Goal: Transaction & Acquisition: Obtain resource

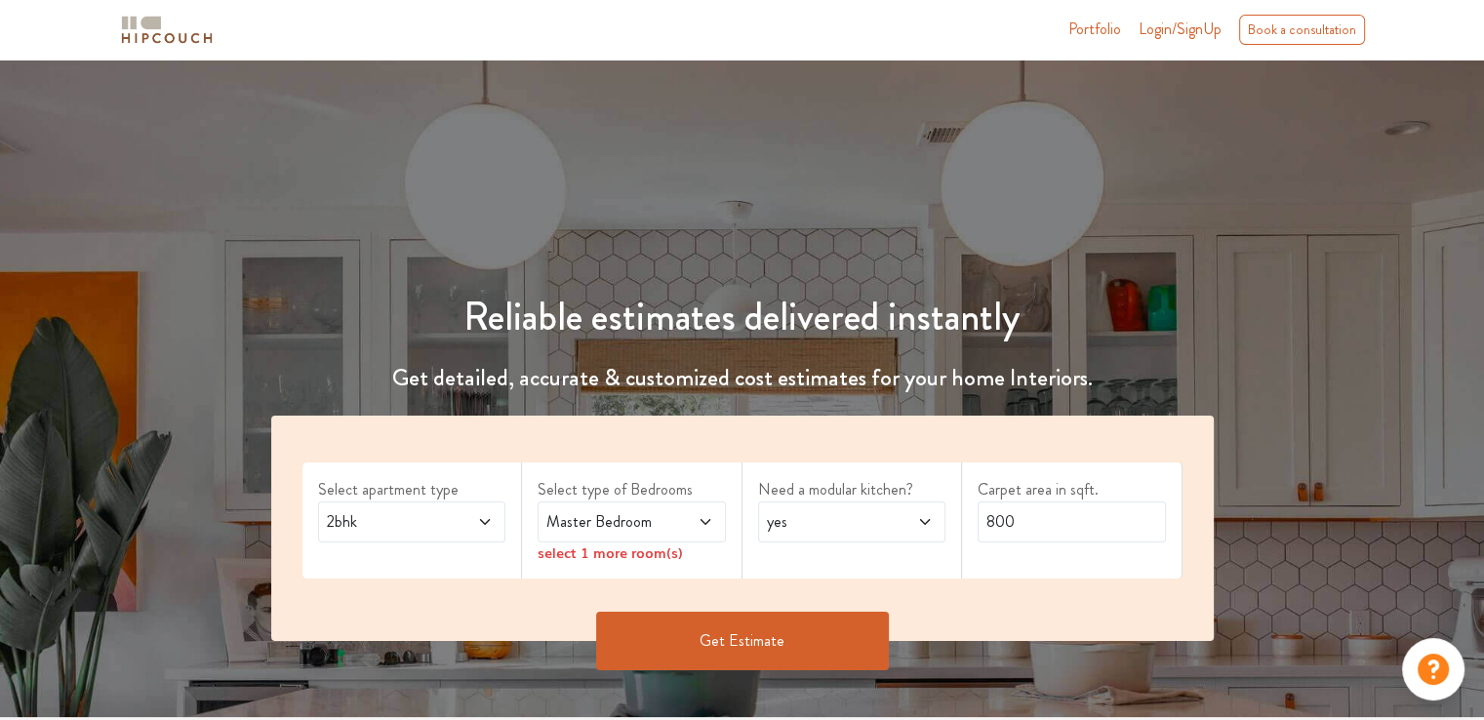
click at [484, 519] on icon at bounding box center [485, 522] width 16 height 16
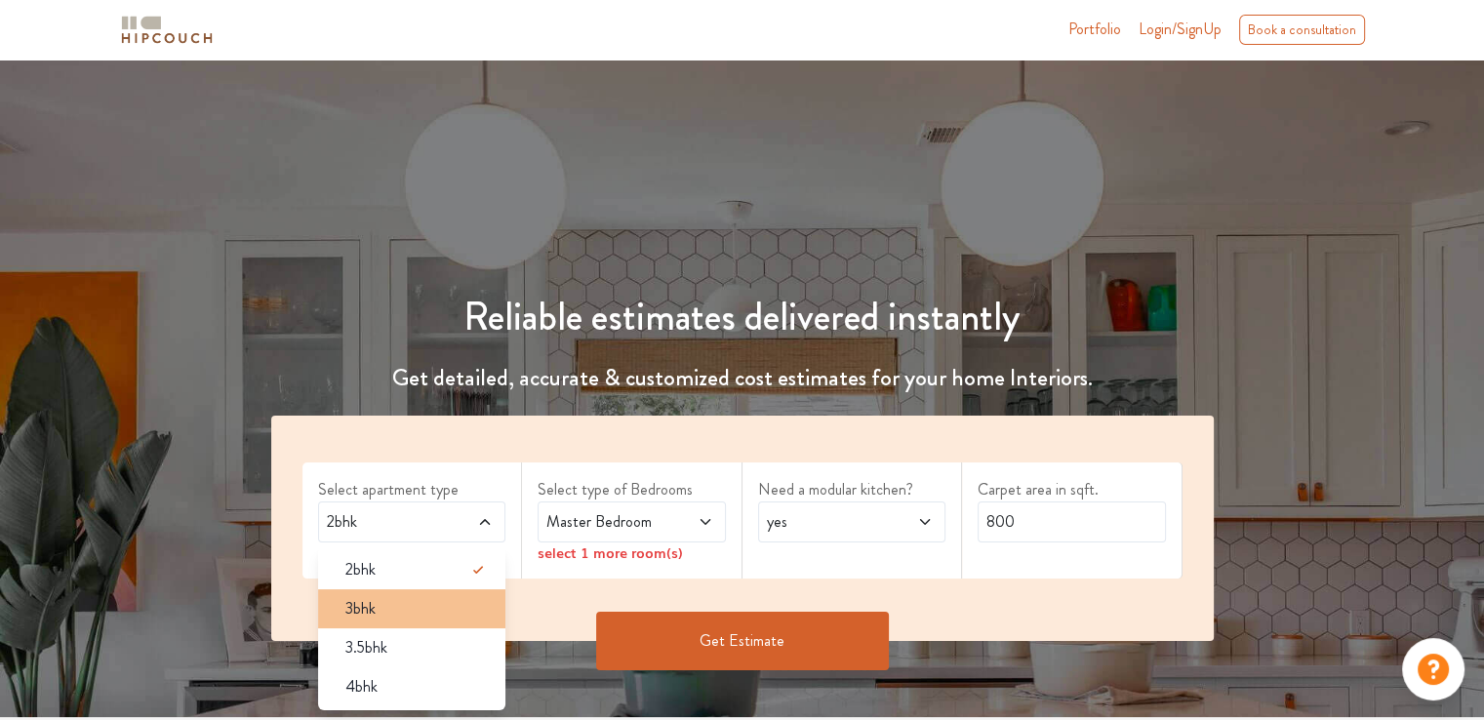
click at [371, 605] on span "3bhk" at bounding box center [360, 608] width 30 height 23
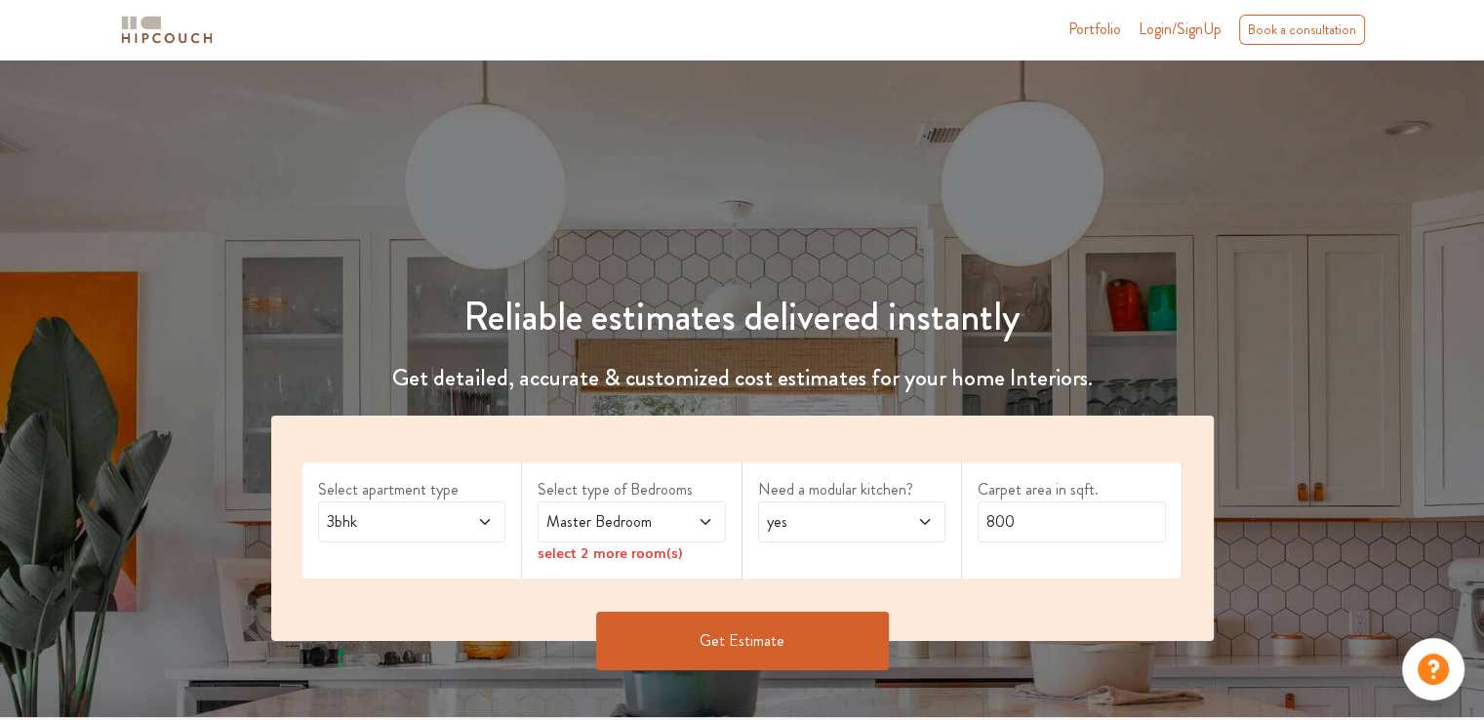
click at [706, 520] on icon at bounding box center [706, 522] width 16 height 16
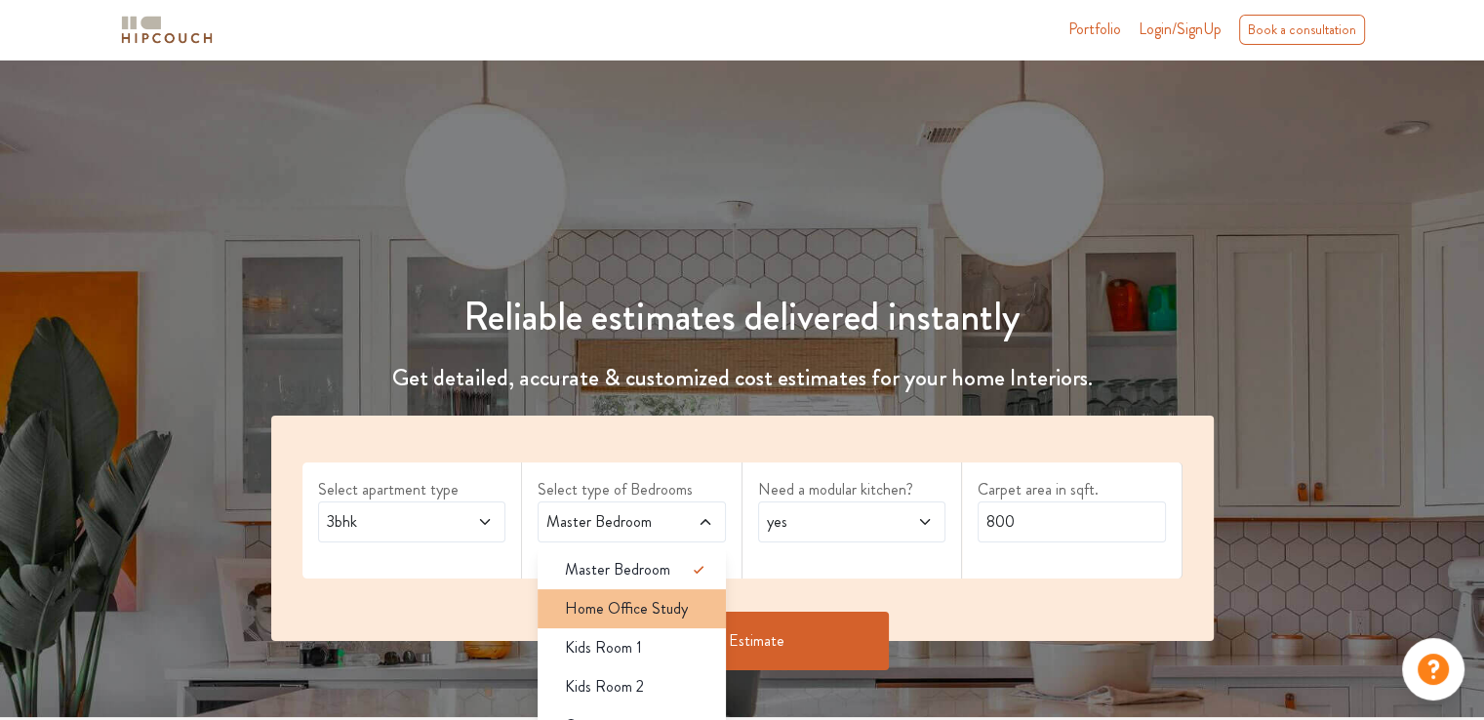
click at [664, 607] on span "Home Office Study" at bounding box center [626, 608] width 123 height 23
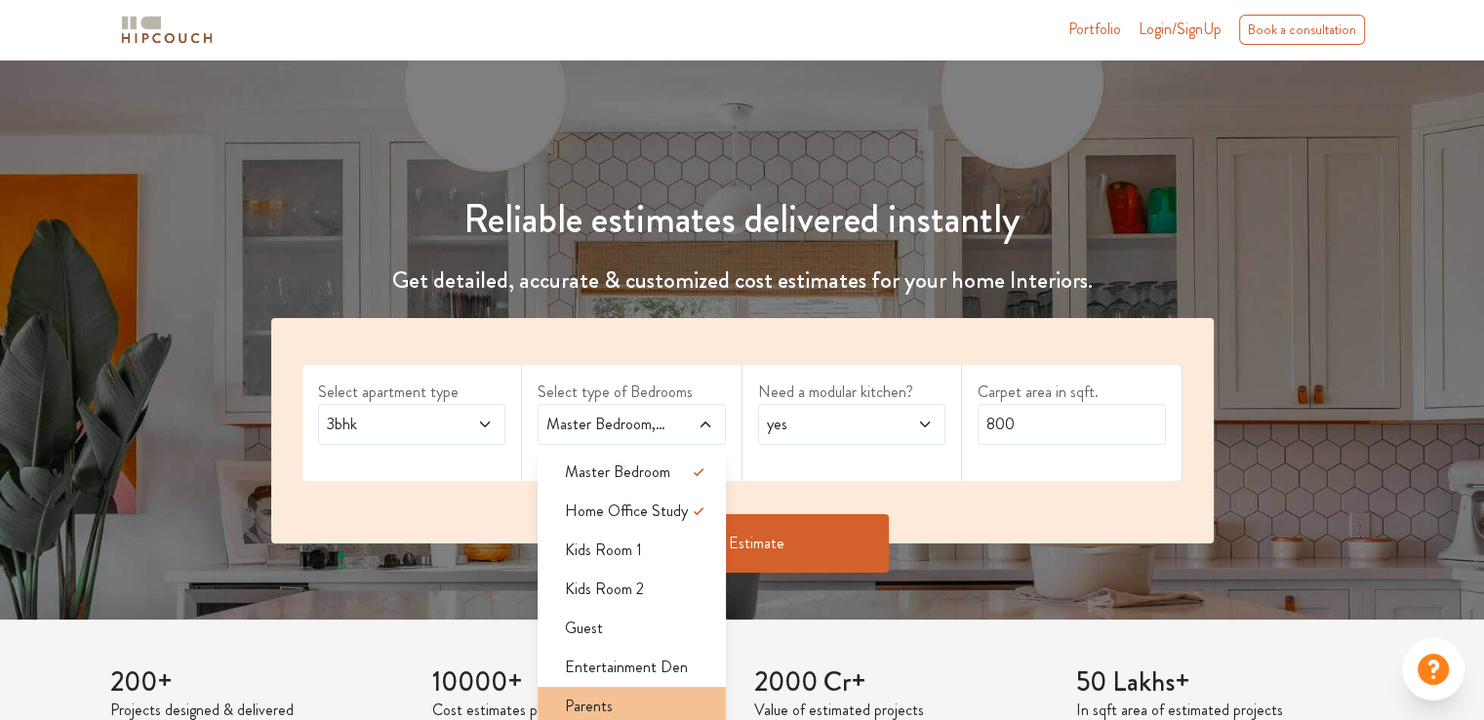
click at [579, 700] on span "Parents" at bounding box center [589, 706] width 48 height 23
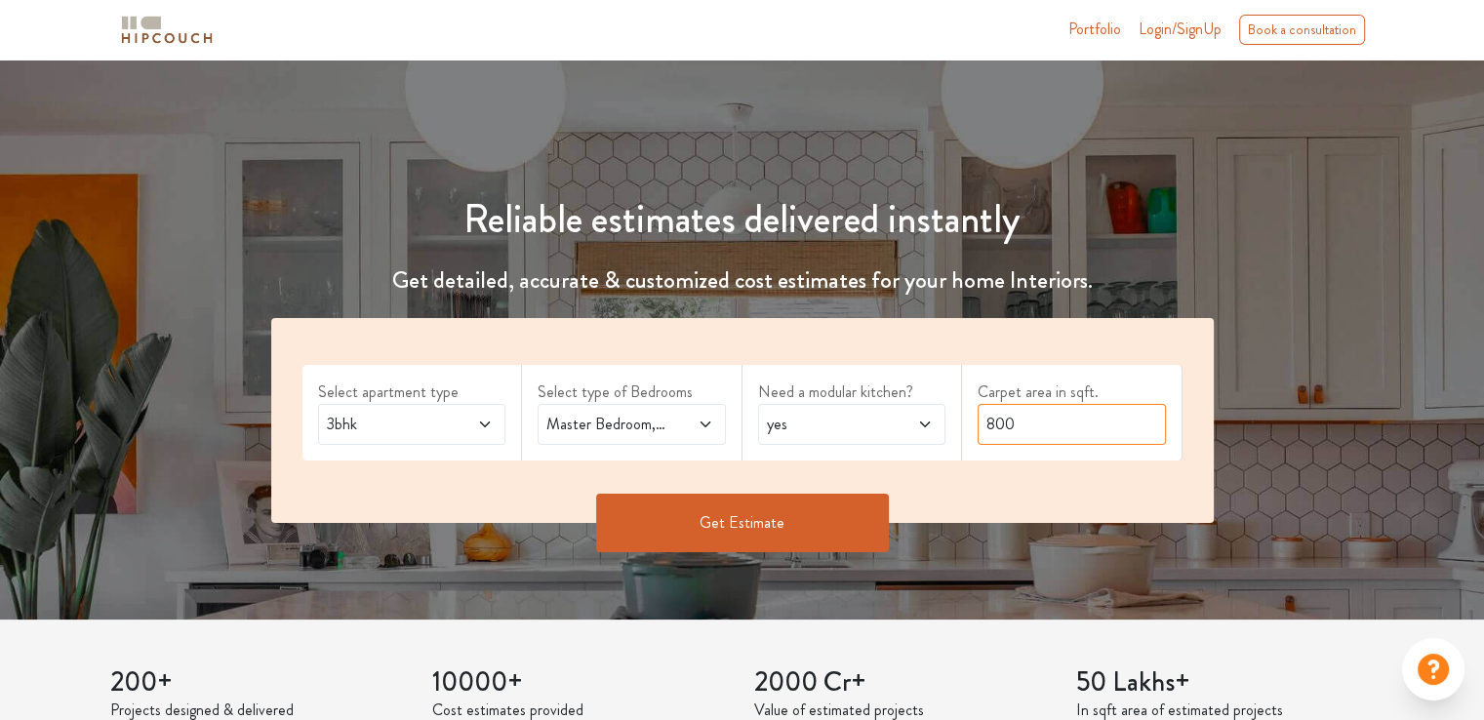
drag, startPoint x: 1023, startPoint y: 422, endPoint x: 984, endPoint y: 434, distance: 41.0
click at [984, 434] on input "800" at bounding box center [1072, 424] width 188 height 41
type input "1200"
click at [749, 528] on button "Get Estimate" at bounding box center [742, 523] width 293 height 59
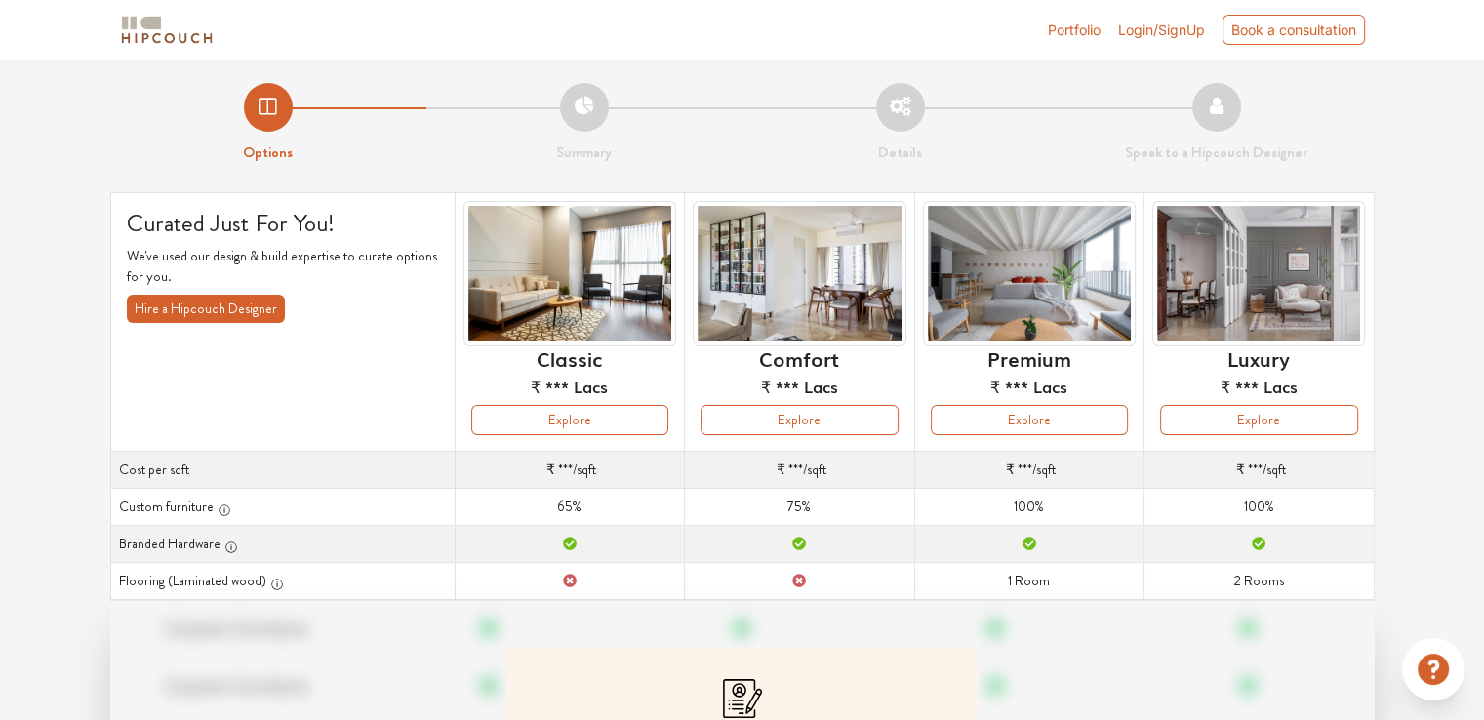
click at [572, 309] on img at bounding box center [569, 273] width 213 height 145
click at [583, 419] on button "Explore" at bounding box center [569, 420] width 197 height 30
